Goal: Task Accomplishment & Management: Complete application form

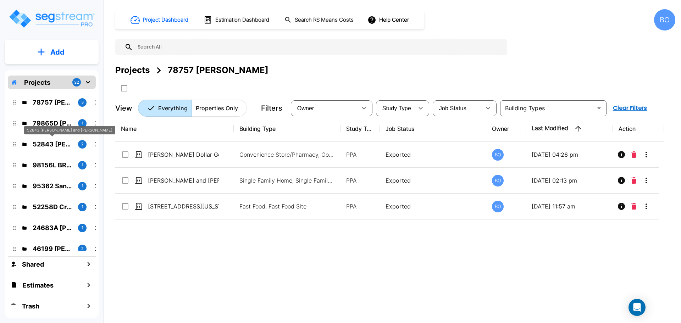
click at [57, 142] on p "52843 [PERSON_NAME] and [PERSON_NAME]" at bounding box center [53, 144] width 40 height 10
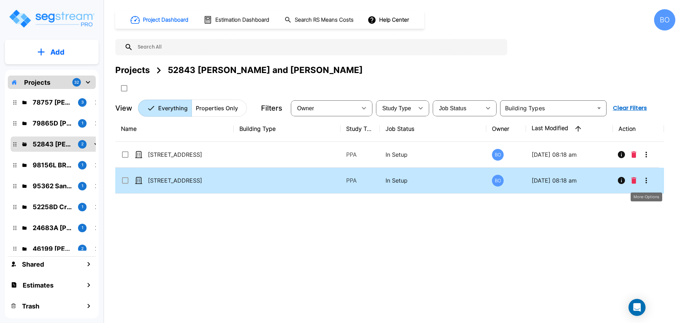
click at [646, 182] on icon "More-Options" at bounding box center [646, 181] width 1 height 6
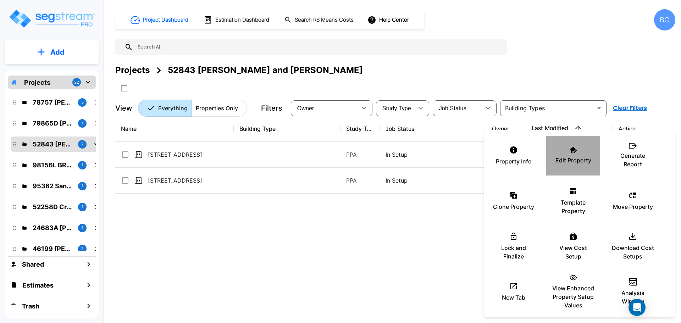
click at [562, 157] on p "Edit Property" at bounding box center [574, 160] width 36 height 9
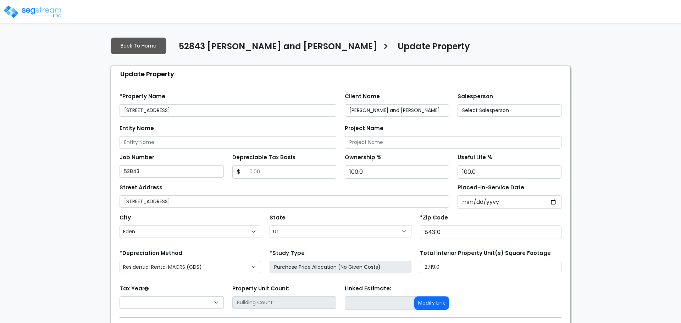
select select "UT"
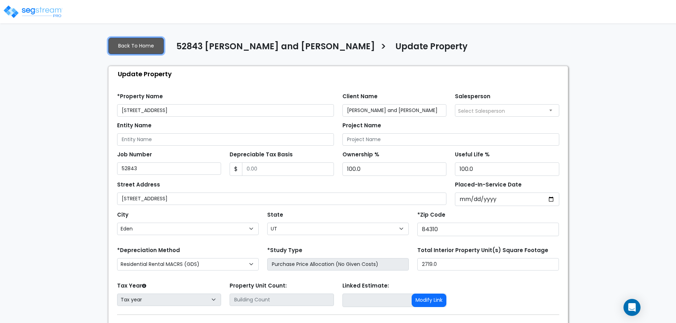
click at [138, 45] on link "Back To Home" at bounding box center [136, 46] width 56 height 17
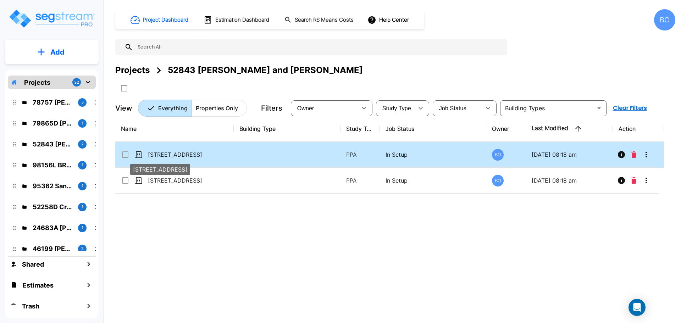
click at [198, 153] on p "[STREET_ADDRESS]" at bounding box center [183, 154] width 71 height 9
checkbox input "true"
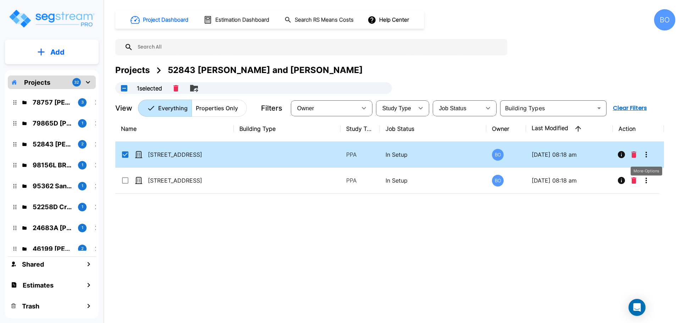
click at [647, 155] on icon "More-Options" at bounding box center [646, 154] width 9 height 9
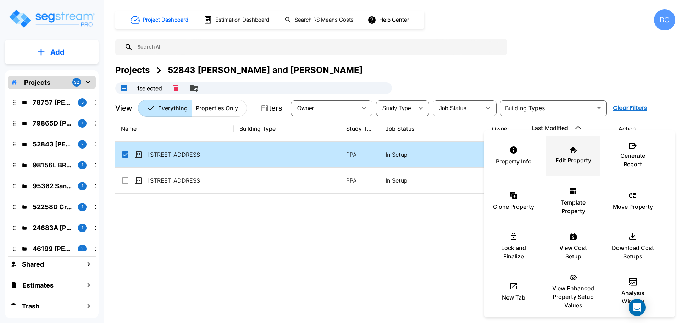
click at [575, 158] on p "Edit Property" at bounding box center [574, 160] width 36 height 9
click at [430, 235] on div at bounding box center [340, 161] width 681 height 323
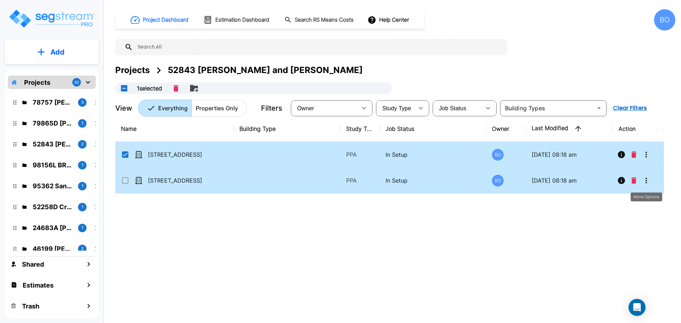
click at [646, 179] on icon "More-Options" at bounding box center [646, 181] width 1 height 6
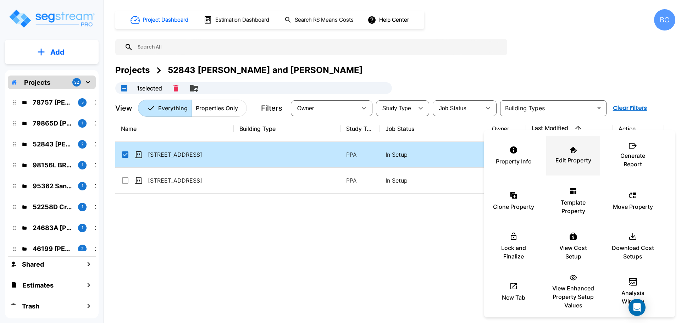
click at [573, 156] on p "Edit Property" at bounding box center [574, 160] width 36 height 9
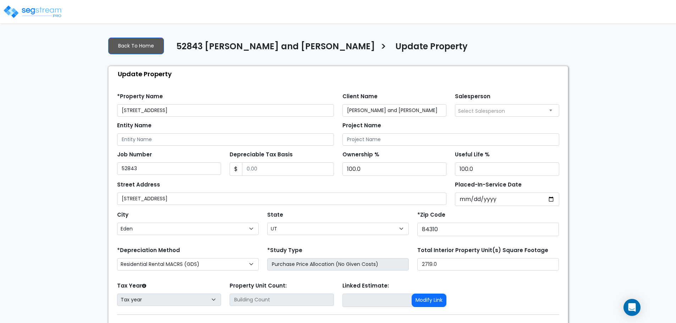
select select "UT"
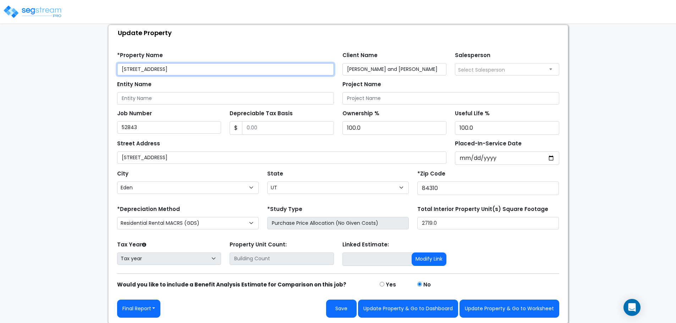
scroll to position [42, 0]
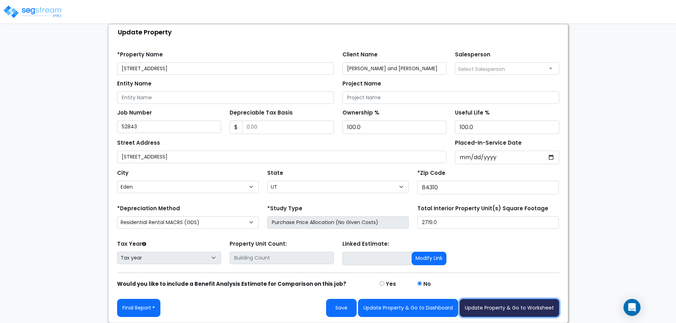
click at [523, 308] on button "Update Property & Go to Worksheet" at bounding box center [510, 308] width 100 height 18
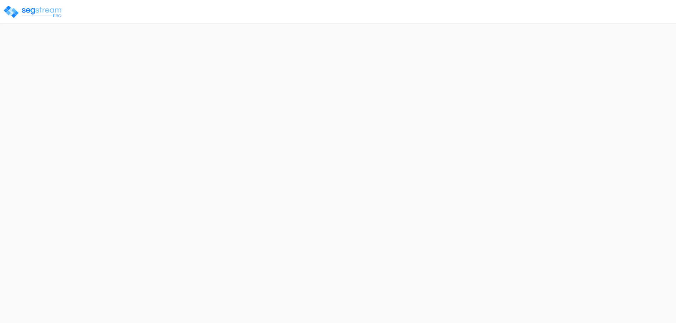
select select "UT"
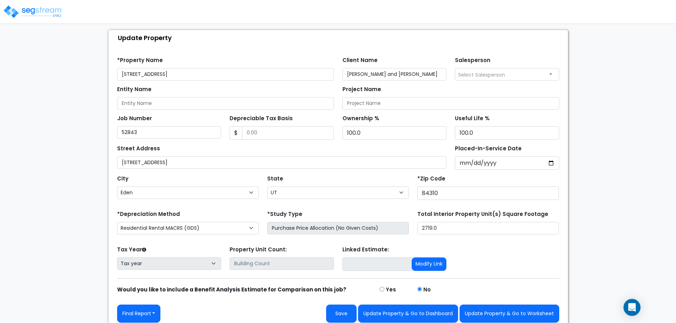
scroll to position [42, 0]
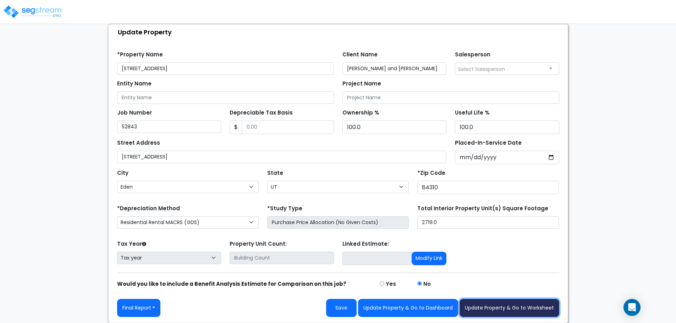
click at [527, 311] on button "Update Property & Go to Worksheet" at bounding box center [510, 308] width 100 height 18
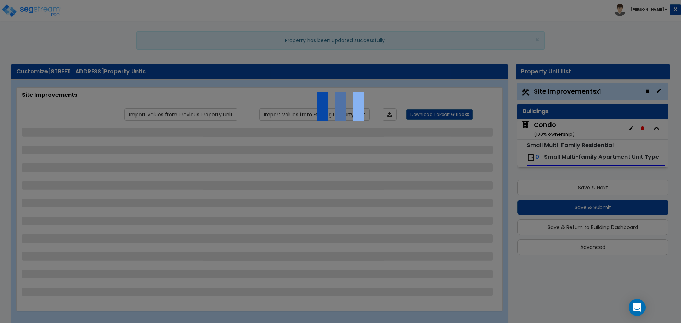
select select "1"
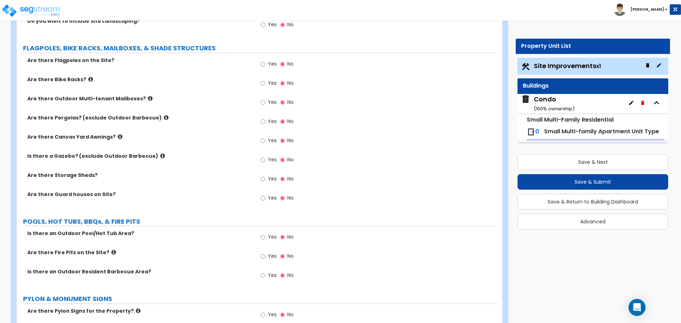
scroll to position [781, 0]
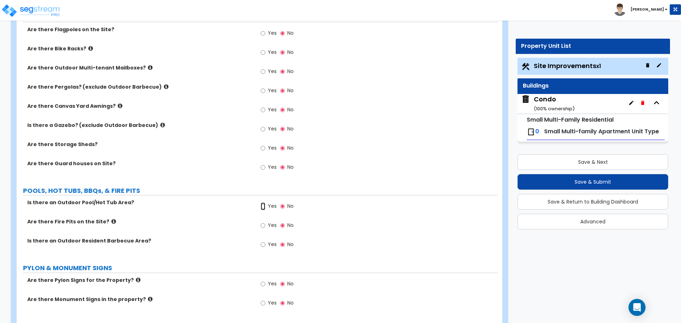
click at [264, 208] on input "Yes" at bounding box center [263, 207] width 5 height 8
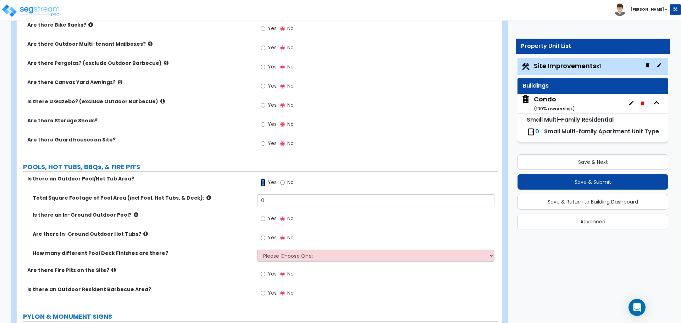
scroll to position [816, 0]
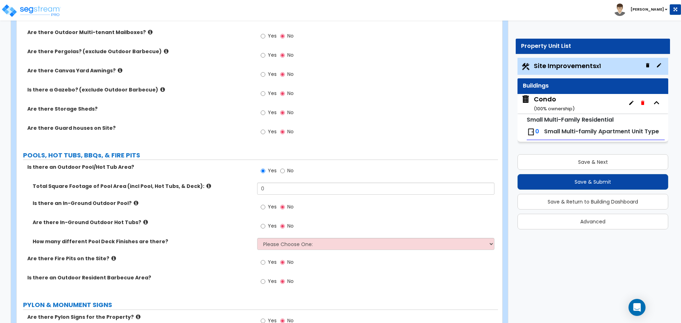
click at [143, 222] on icon at bounding box center [145, 222] width 5 height 5
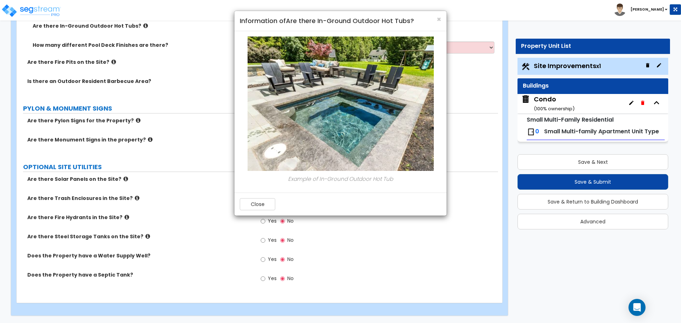
scroll to position [871, 0]
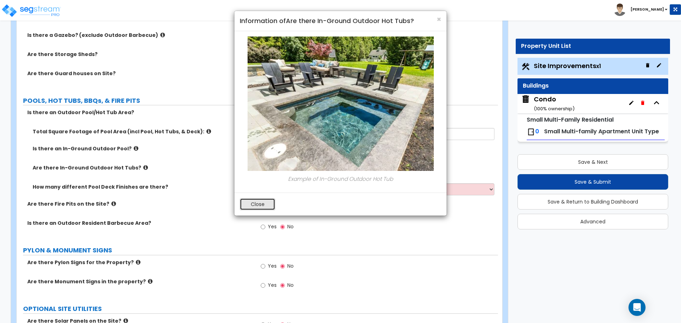
click at [267, 205] on button "Close" at bounding box center [257, 204] width 35 height 12
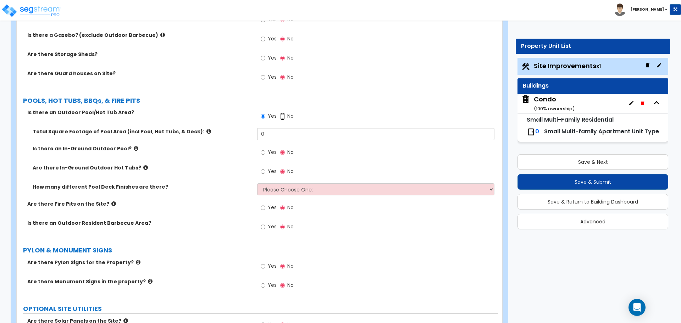
click at [282, 116] on input "No" at bounding box center [282, 116] width 5 height 8
radio input "false"
radio input "true"
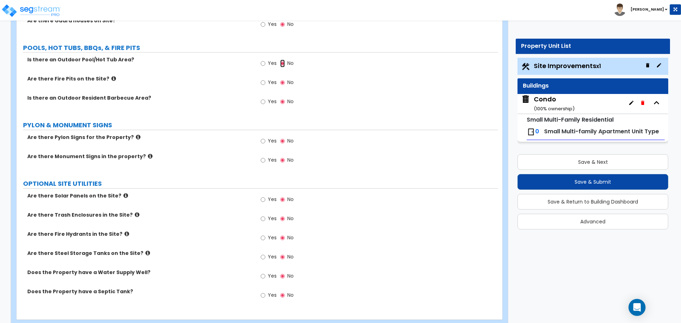
scroll to position [940, 0]
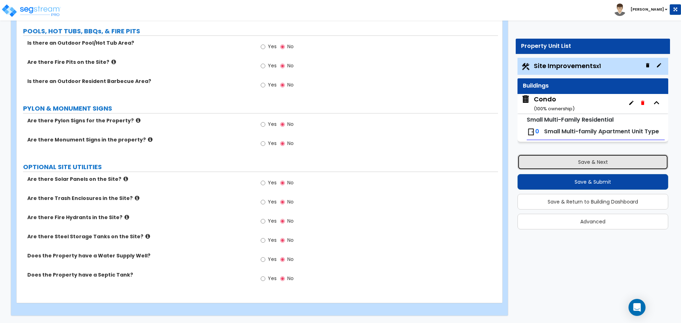
click at [611, 163] on button "Save & Next" at bounding box center [593, 162] width 151 height 16
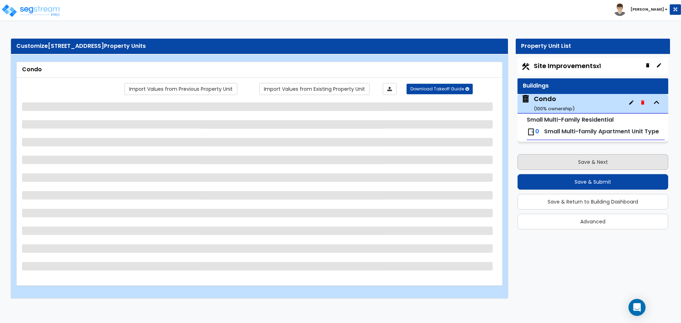
scroll to position [0, 0]
select select "2"
select select "1"
select select "7"
select select "2"
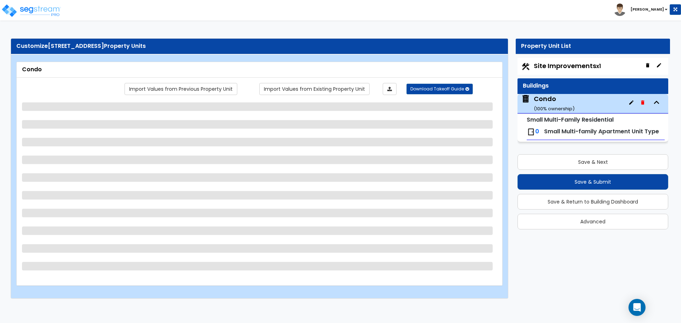
select select "2"
select select "3"
select select "7"
select select "4"
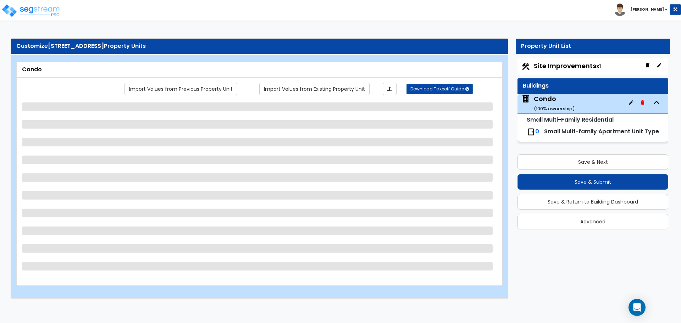
select select "3"
select select "1"
select select "2"
select select "1"
select select "2"
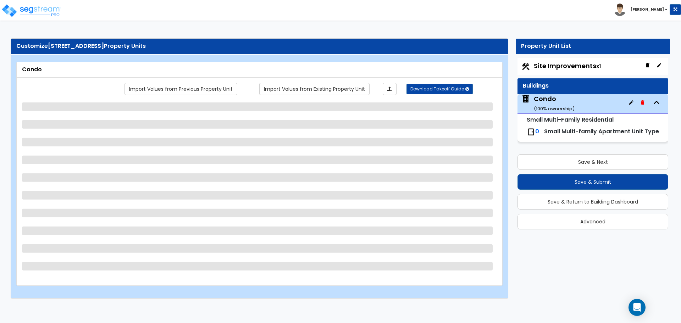
select select "2"
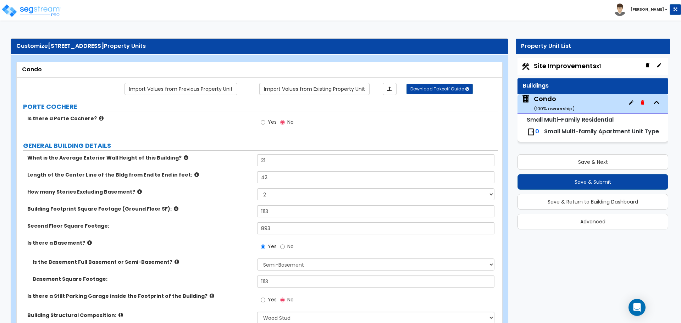
scroll to position [35, 0]
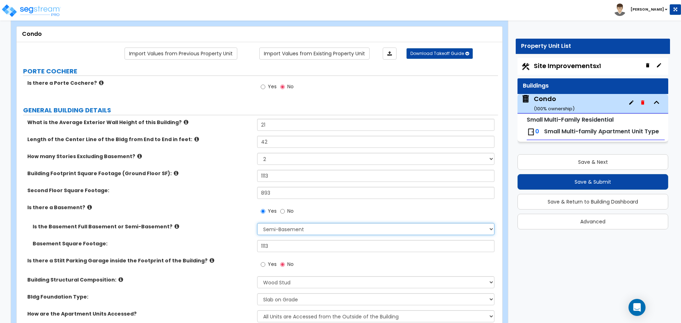
click at [289, 230] on select "Full-Basement Semi-Basement" at bounding box center [375, 229] width 237 height 12
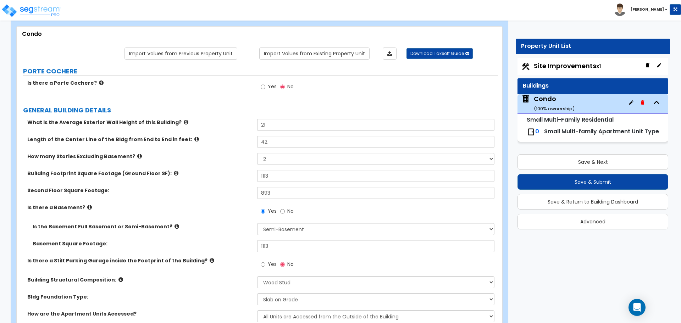
drag, startPoint x: 197, startPoint y: 243, endPoint x: 189, endPoint y: 241, distance: 8.4
click at [197, 243] on label "Basement Square Footage:" at bounding box center [142, 243] width 219 height 7
click at [175, 226] on icon at bounding box center [177, 226] width 5 height 5
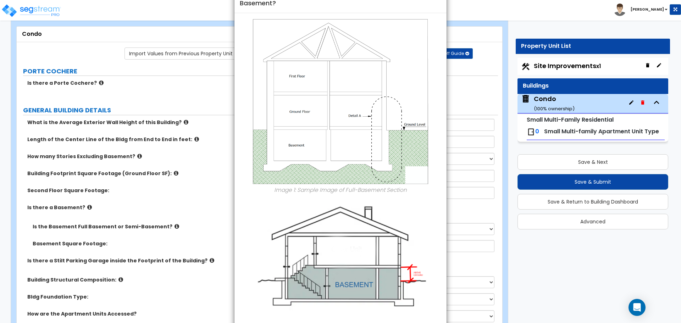
scroll to position [84, 0]
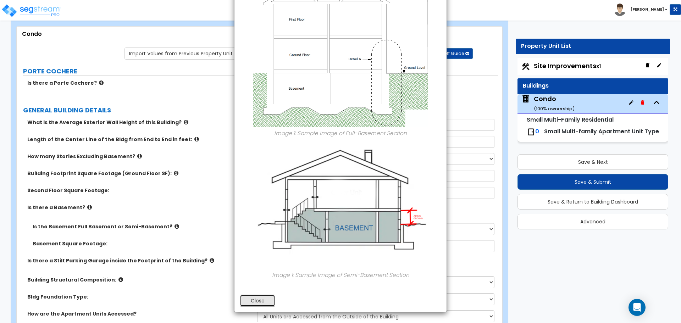
click at [260, 301] on button "Close" at bounding box center [257, 301] width 35 height 12
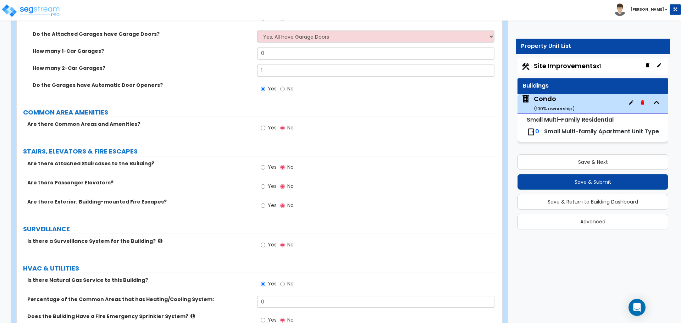
scroll to position [1278, 0]
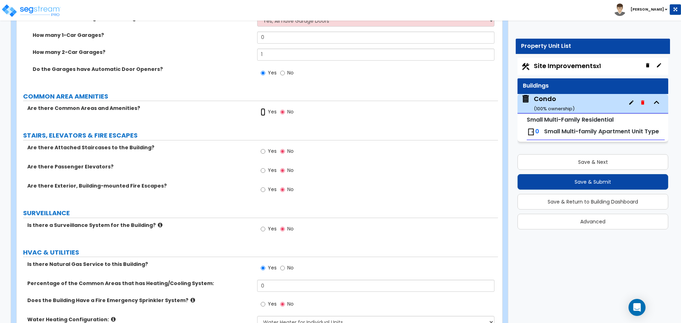
click at [264, 111] on input "Yes" at bounding box center [263, 112] width 5 height 8
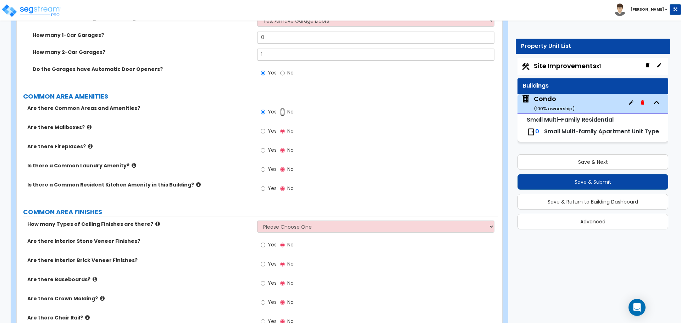
click at [284, 112] on input "No" at bounding box center [282, 112] width 5 height 8
radio input "false"
radio input "true"
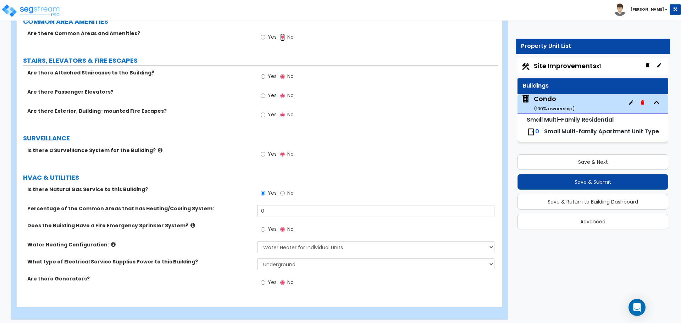
scroll to position [1356, 0]
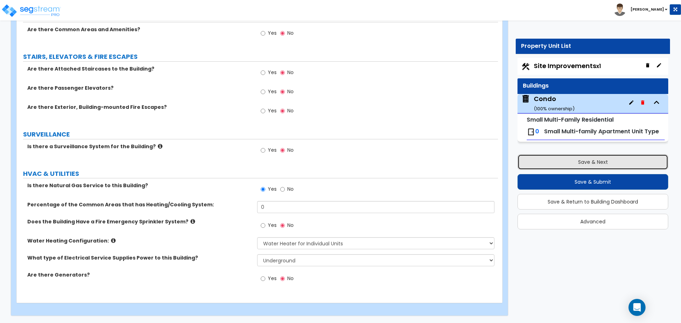
click at [606, 159] on button "Save & Next" at bounding box center [593, 162] width 151 height 16
select select "1"
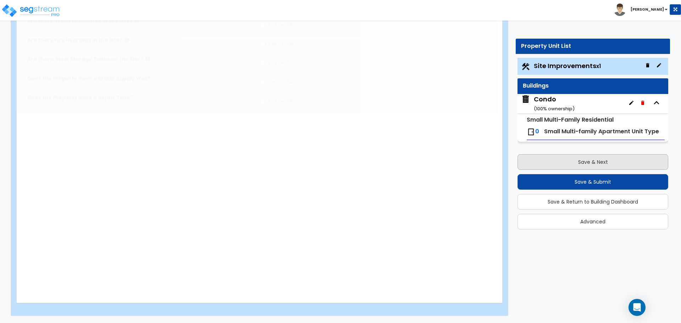
scroll to position [0, 0]
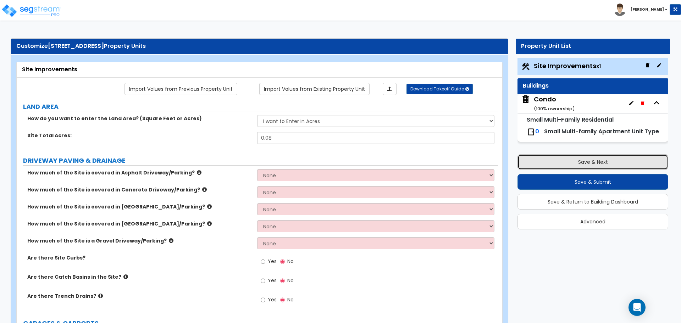
click at [606, 159] on button "Save & Next" at bounding box center [593, 162] width 151 height 16
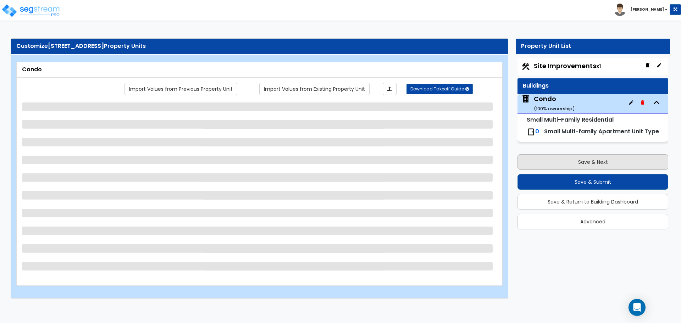
select select "2"
select select "1"
select select "7"
select select "2"
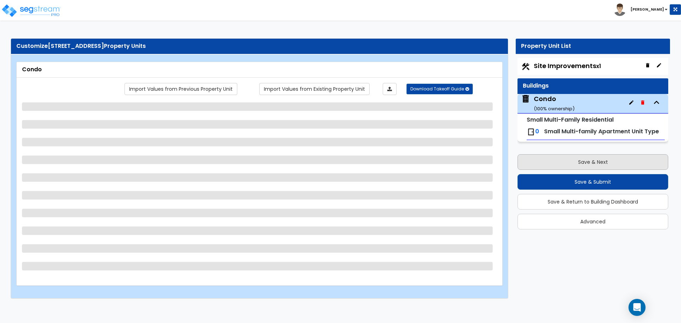
select select "2"
select select "3"
select select "7"
select select "4"
select select "3"
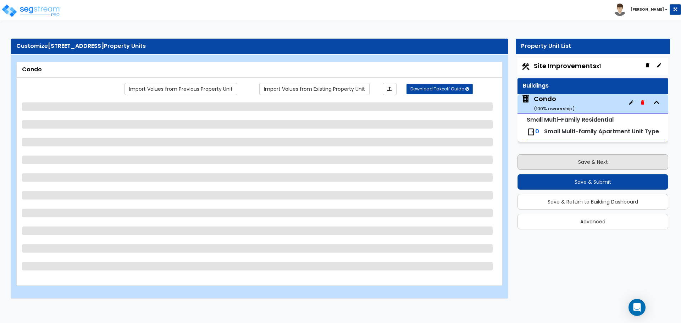
select select "1"
select select "2"
select select "1"
select select "2"
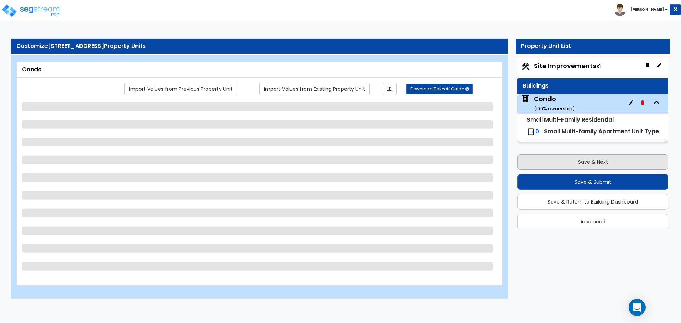
select select "2"
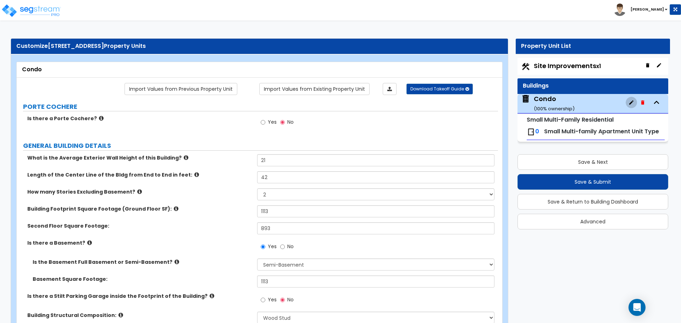
click at [630, 103] on icon "button" at bounding box center [632, 103] width 6 height 6
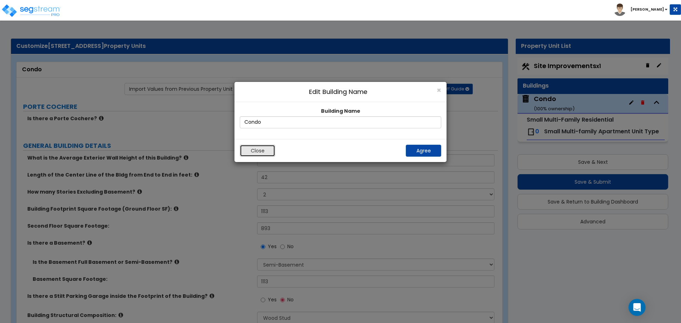
click at [259, 149] on button "Close" at bounding box center [257, 151] width 35 height 12
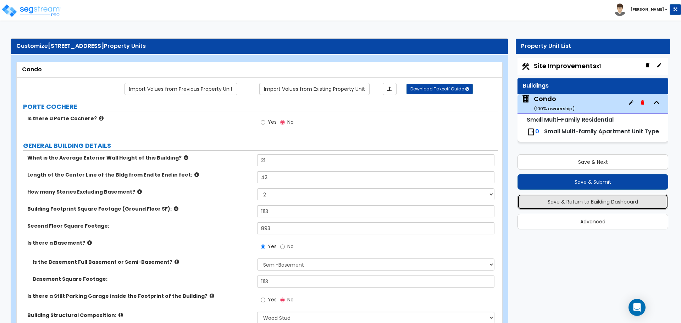
click at [605, 201] on button "Save & Return to Building Dashboard" at bounding box center [593, 202] width 151 height 16
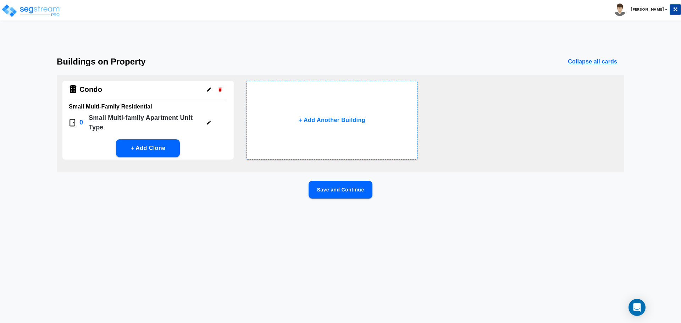
click at [208, 121] on icon "button" at bounding box center [208, 122] width 5 height 5
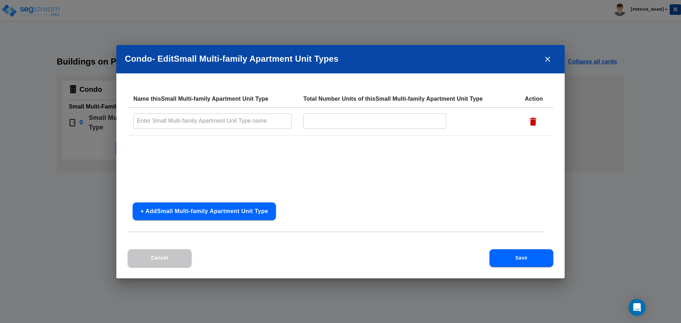
click at [246, 122] on input "text" at bounding box center [212, 121] width 159 height 15
click at [163, 260] on button "Cancel" at bounding box center [160, 258] width 64 height 18
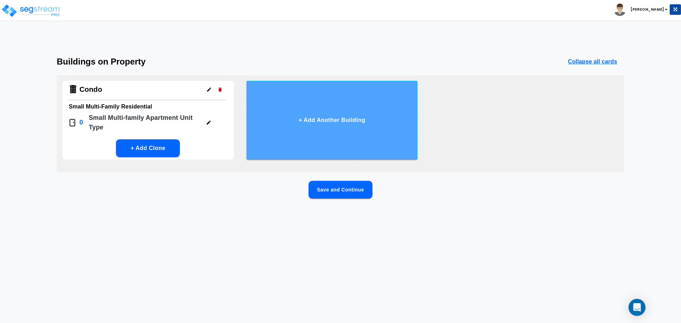
click at [295, 128] on button "+ Add Another Building" at bounding box center [332, 120] width 171 height 79
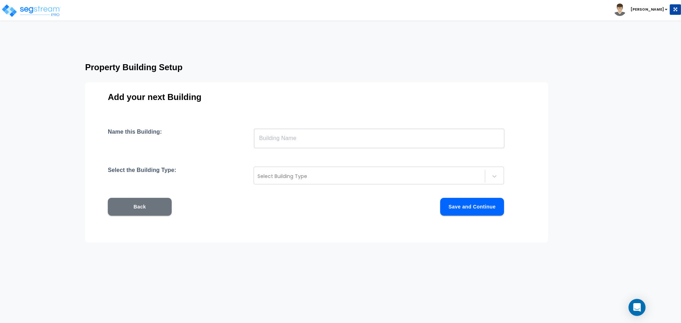
click at [295, 136] on input "text" at bounding box center [379, 138] width 251 height 20
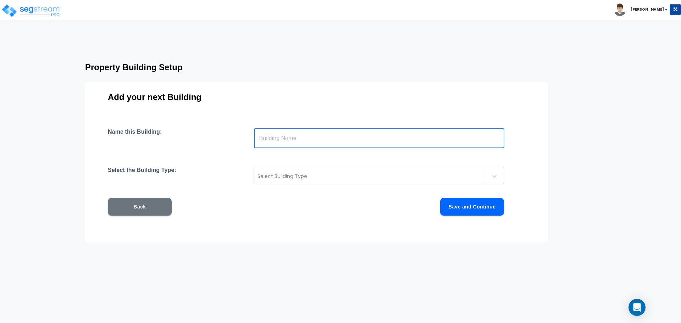
click at [256, 192] on div "Name this Building: ​ Select the Building Type: Select Building Type Back Save …" at bounding box center [317, 180] width 418 height 104
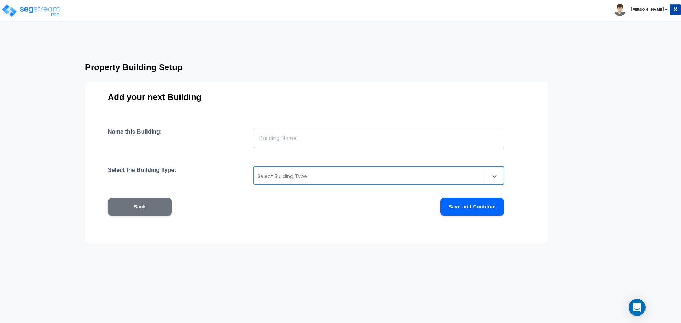
click at [269, 177] on div at bounding box center [370, 176] width 224 height 9
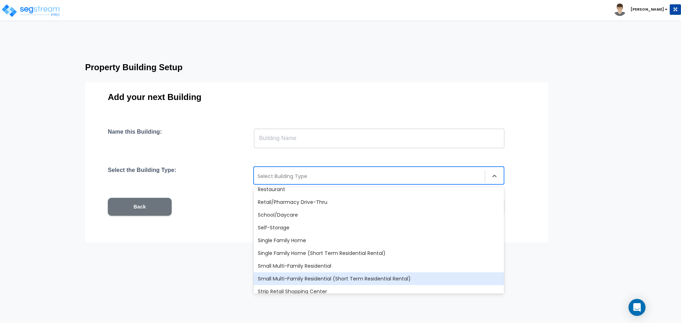
scroll to position [612, 0]
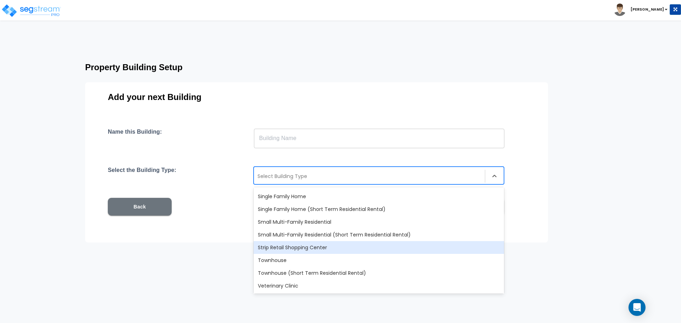
click at [564, 158] on div "Property Building Setup Add your next Building Name this Building: ​ Select the…" at bounding box center [331, 147] width 548 height 180
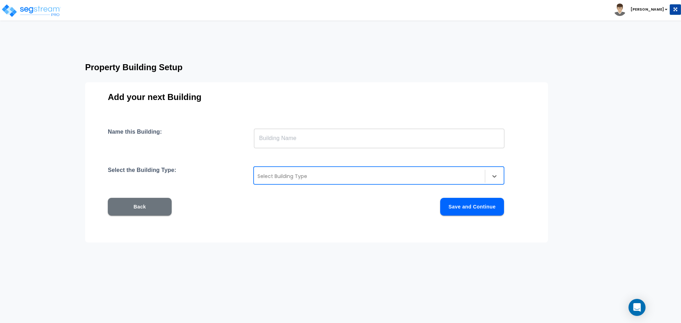
click at [143, 209] on button "Back" at bounding box center [140, 207] width 64 height 18
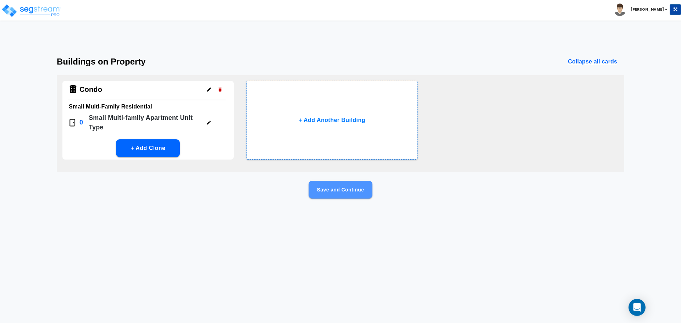
click at [331, 190] on button "Save and Continue" at bounding box center [341, 190] width 64 height 18
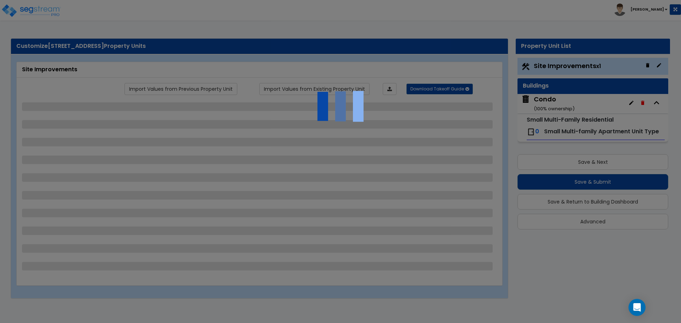
select select "1"
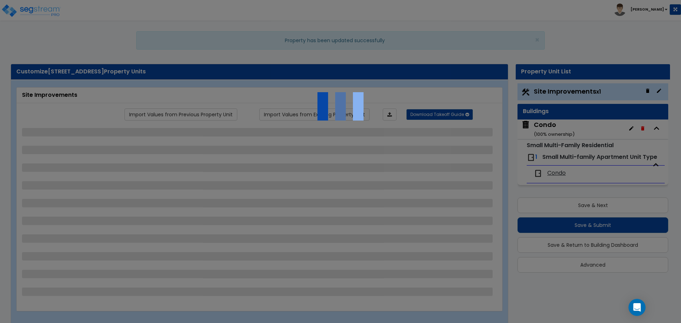
select select "1"
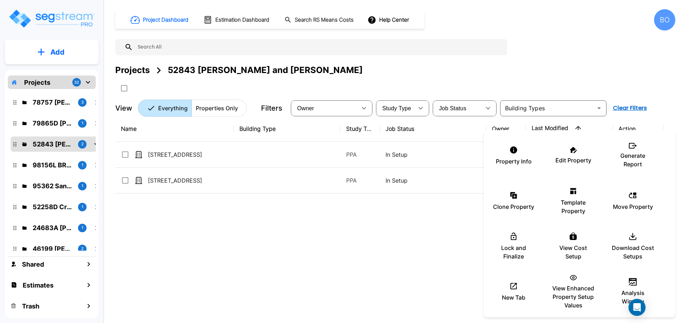
click at [351, 246] on div at bounding box center [340, 161] width 681 height 323
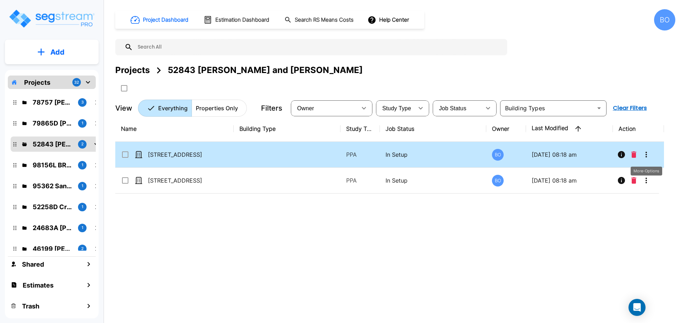
click at [647, 152] on icon "More-Options" at bounding box center [646, 155] width 1 height 6
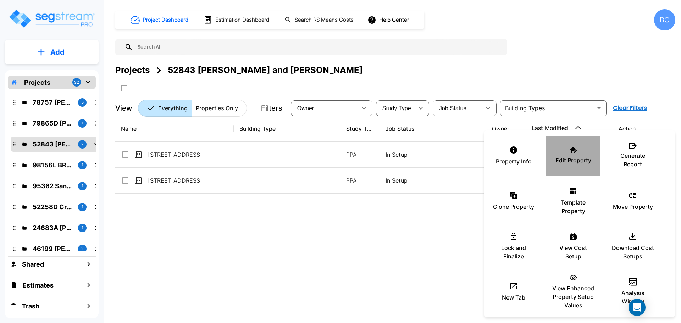
click at [595, 160] on li "Edit Property" at bounding box center [574, 156] width 54 height 40
checkbox input "true"
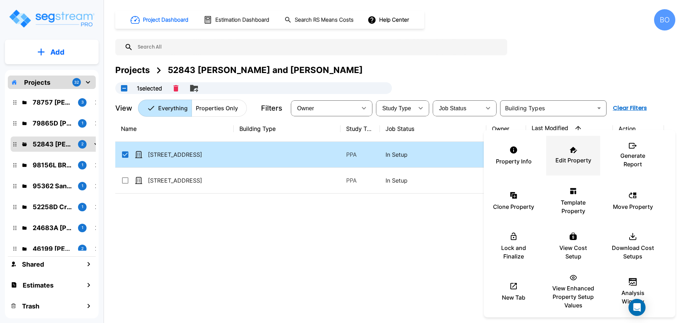
click at [573, 155] on div "Edit Property" at bounding box center [573, 155] width 43 height 35
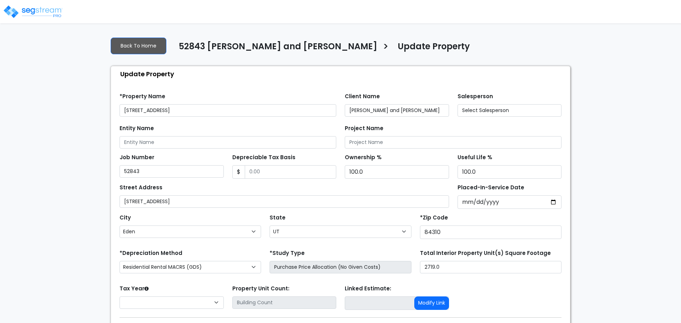
select select "UT"
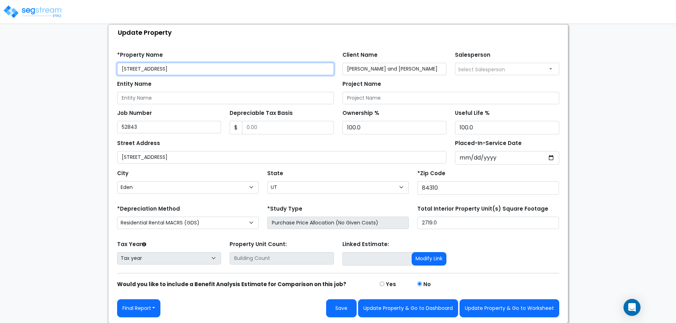
scroll to position [42, 0]
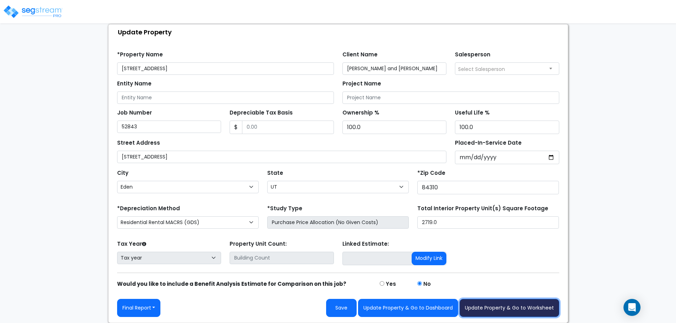
click at [509, 307] on button "Update Property & Go to Worksheet" at bounding box center [510, 308] width 100 height 18
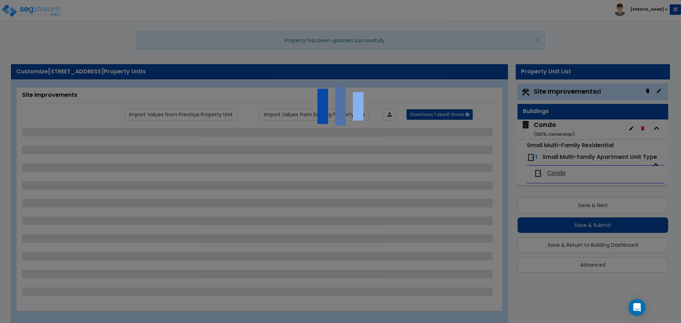
select select "1"
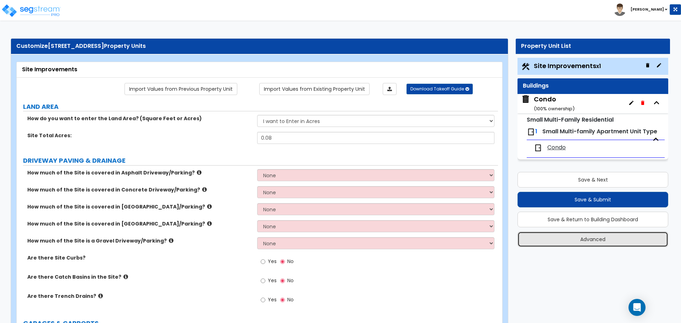
click at [610, 239] on button "Advanced" at bounding box center [593, 240] width 151 height 16
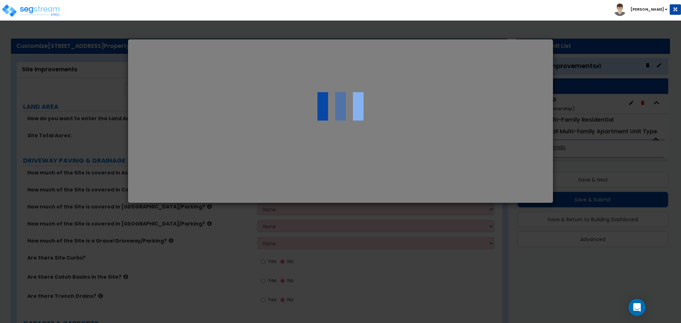
select select "UT"
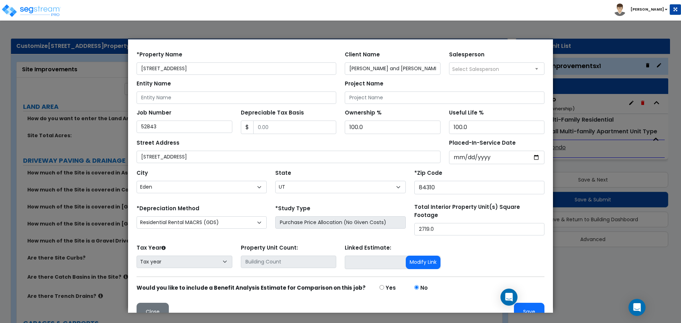
scroll to position [33, 0]
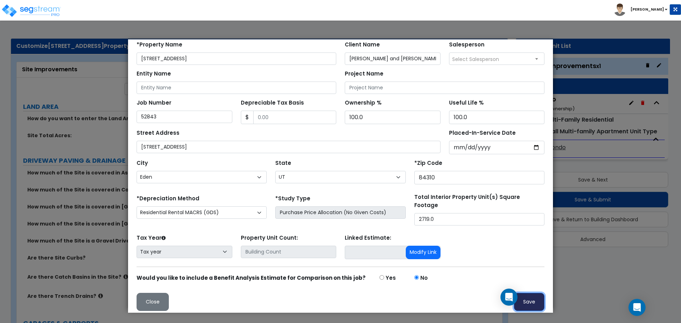
click at [526, 301] on button "Save" at bounding box center [529, 302] width 31 height 18
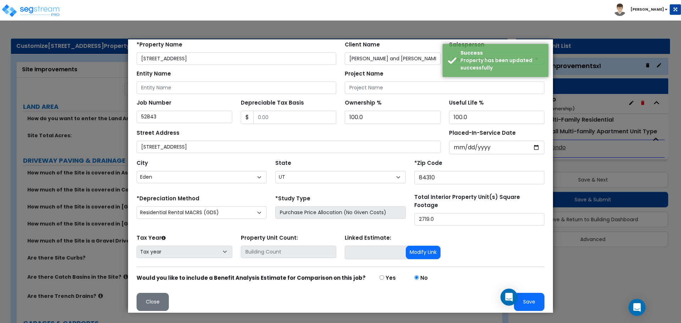
scroll to position [0, 0]
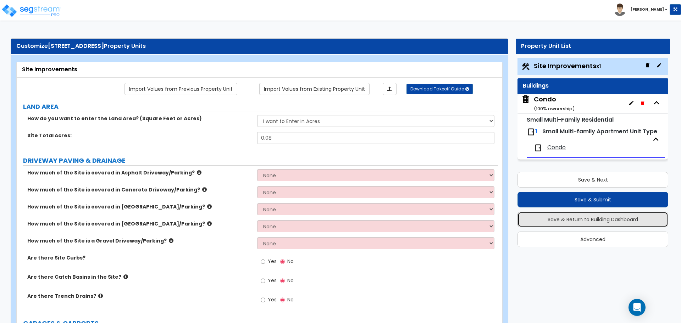
click at [608, 219] on button "Save & Return to Building Dashboard" at bounding box center [593, 220] width 151 height 16
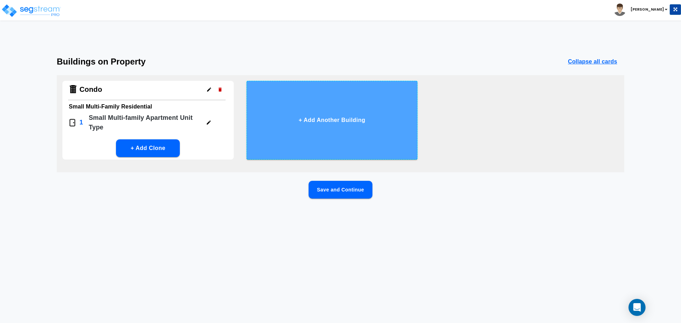
click at [333, 130] on button "+ Add Another Building" at bounding box center [332, 120] width 171 height 79
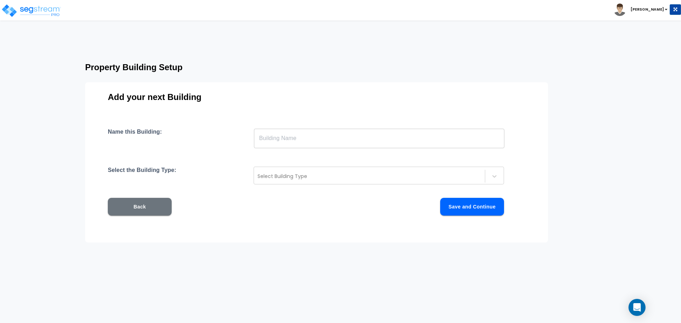
click at [313, 133] on input "text" at bounding box center [379, 138] width 251 height 20
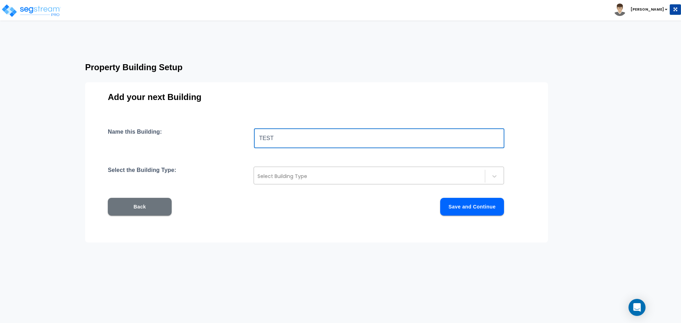
type input "TEST"
click at [324, 171] on div "Select Building Type" at bounding box center [369, 176] width 231 height 11
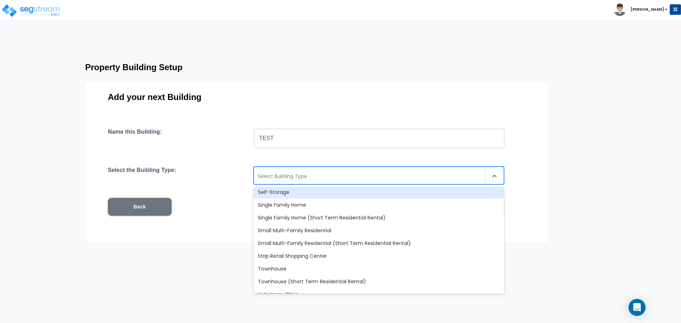
scroll to position [612, 0]
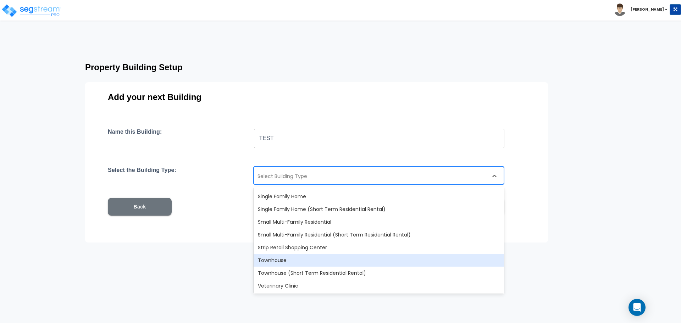
click at [302, 258] on div "Townhouse" at bounding box center [379, 260] width 251 height 13
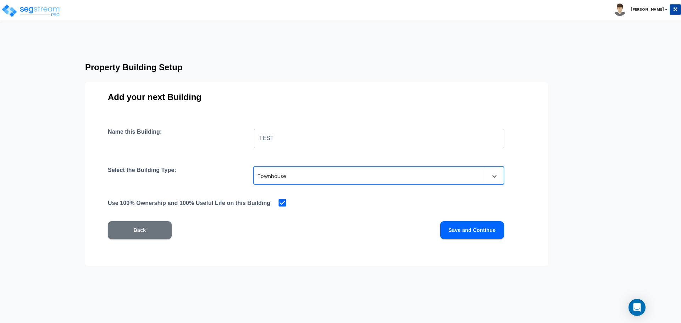
click at [465, 231] on button "Save and Continue" at bounding box center [472, 230] width 64 height 18
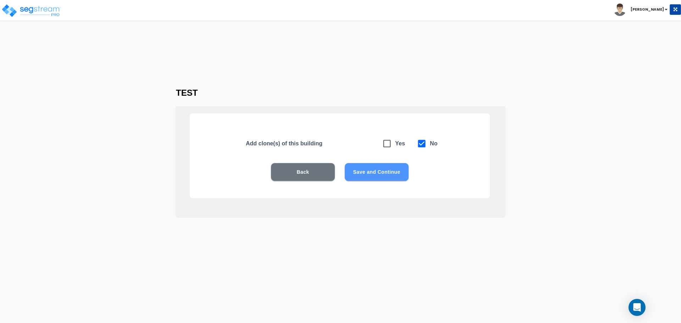
click at [373, 172] on button "Save and Continue" at bounding box center [377, 172] width 64 height 18
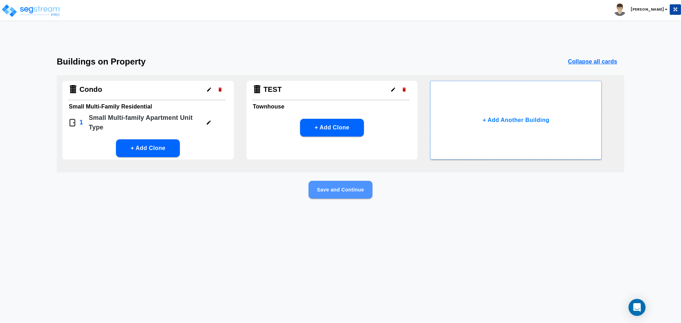
click at [358, 192] on button "Save and Continue" at bounding box center [341, 190] width 64 height 18
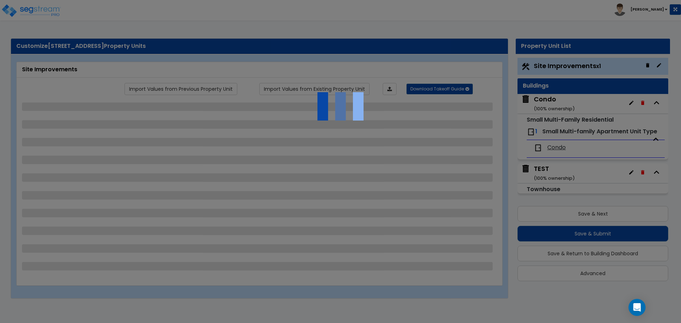
select select "1"
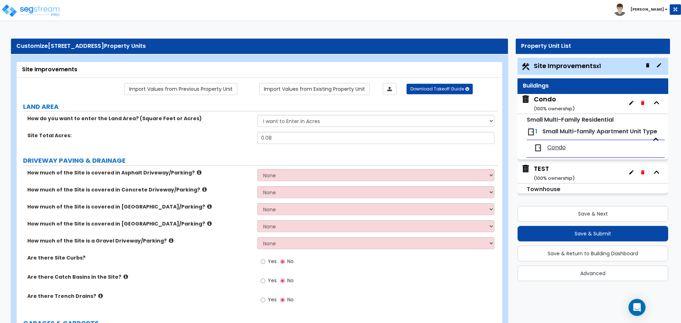
click at [544, 169] on div "TEST ( 100 % ownership)" at bounding box center [554, 173] width 41 height 18
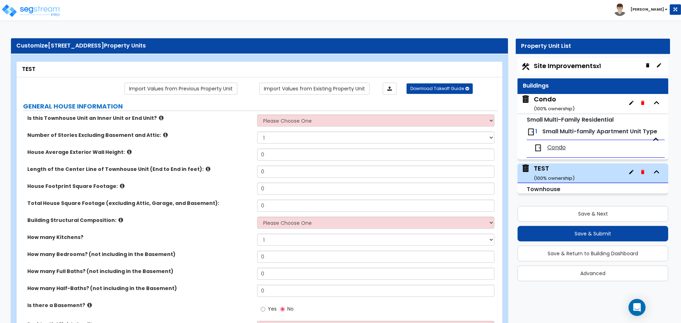
scroll to position [0, 0]
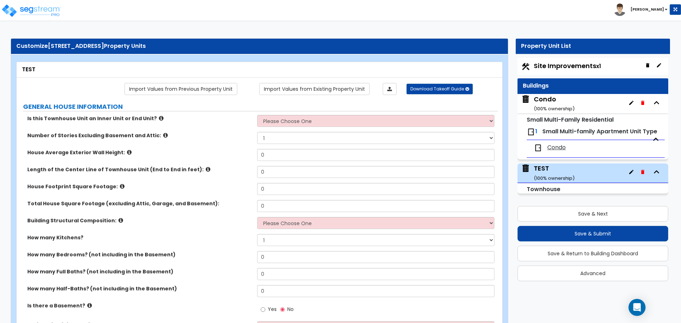
click at [631, 172] on icon "button" at bounding box center [632, 172] width 4 height 4
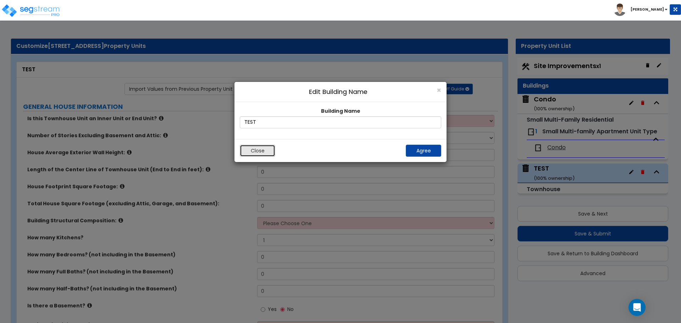
click at [257, 148] on button "Close" at bounding box center [257, 151] width 35 height 12
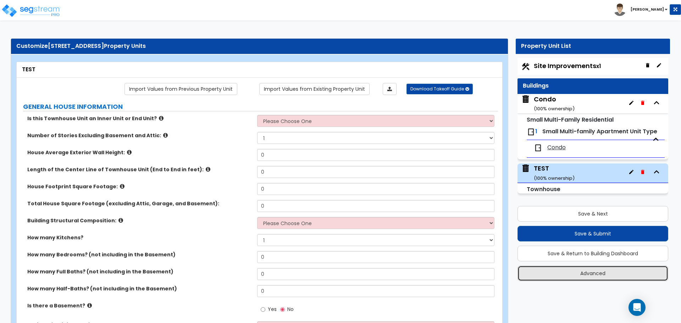
click at [611, 271] on button "Advanced" at bounding box center [593, 274] width 151 height 16
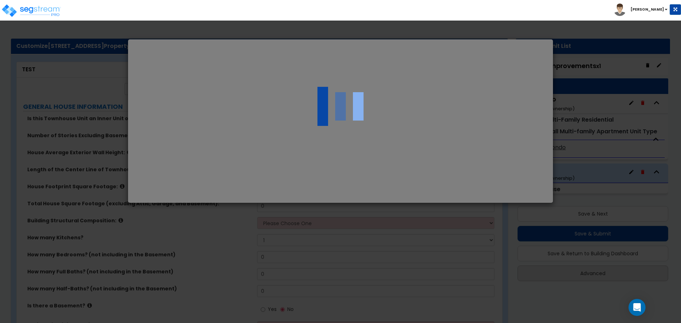
select select "UT"
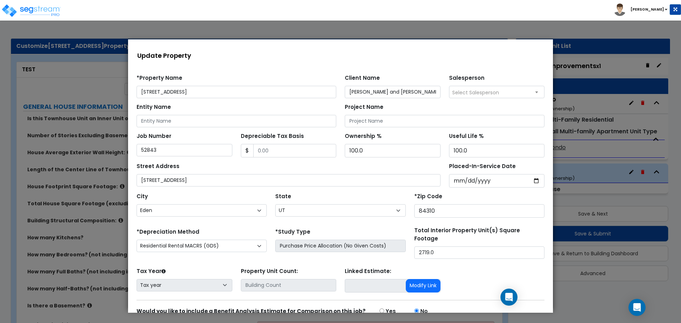
click at [609, 304] on div at bounding box center [340, 175] width 681 height 295
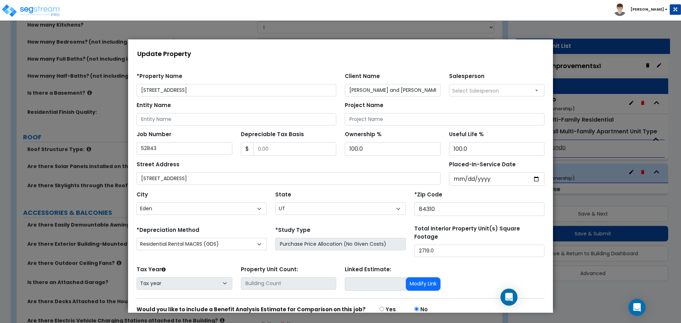
scroll to position [33, 0]
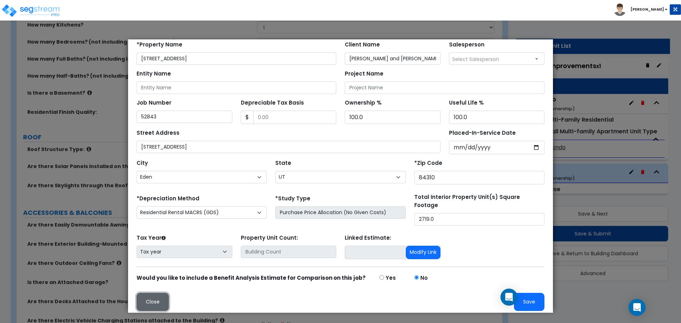
click at [154, 299] on button "Close" at bounding box center [153, 302] width 32 height 18
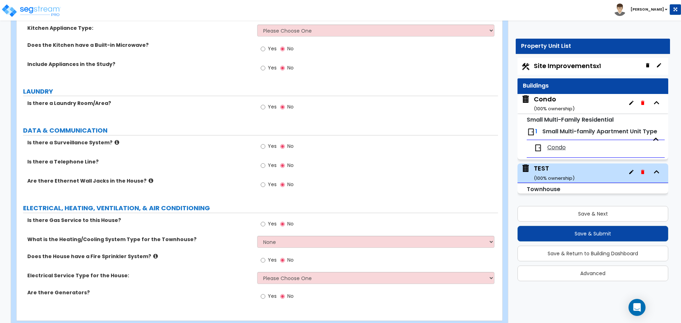
scroll to position [1371, 0]
